Goal: Information Seeking & Learning: Learn about a topic

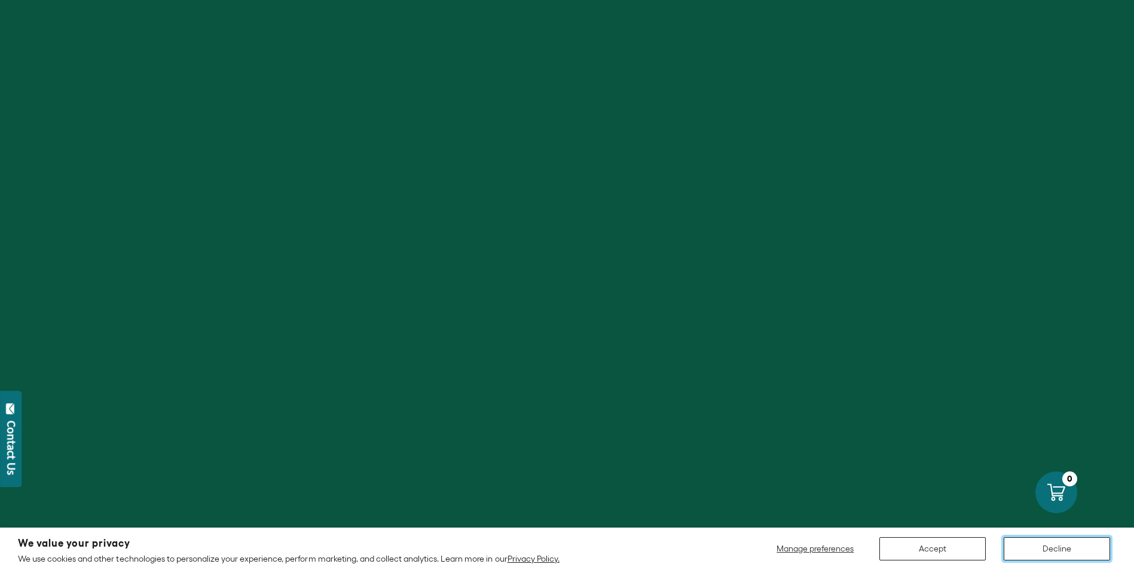
click at [1051, 545] on button "Decline" at bounding box center [1057, 548] width 106 height 23
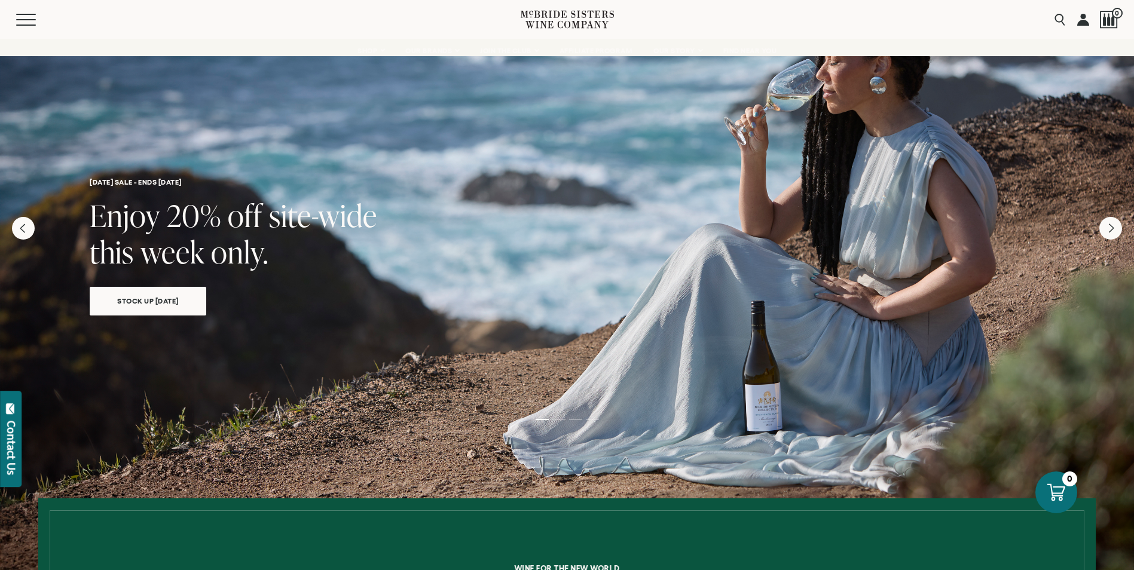
scroll to position [299, 0]
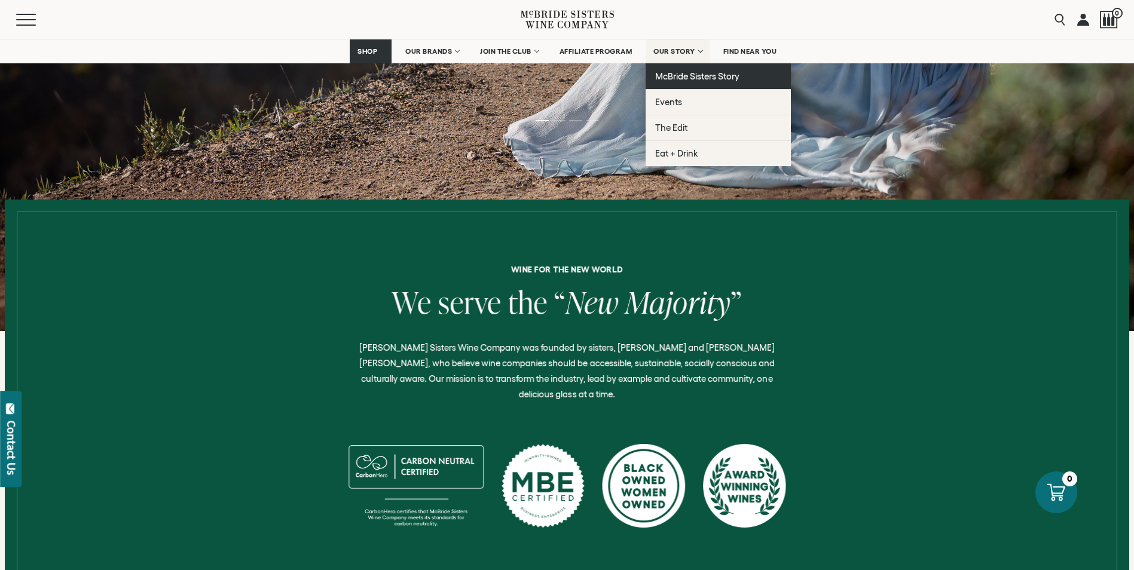
click at [670, 79] on span "McBride Sisters Story" at bounding box center [697, 76] width 84 height 10
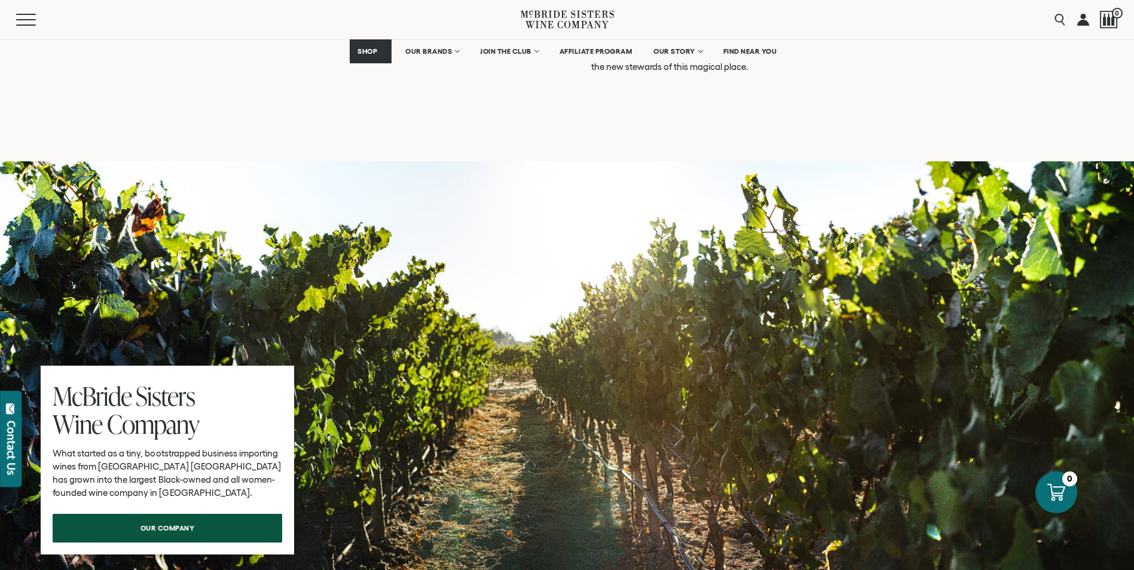
scroll to position [3527, 0]
